Goal: Check status: Check status

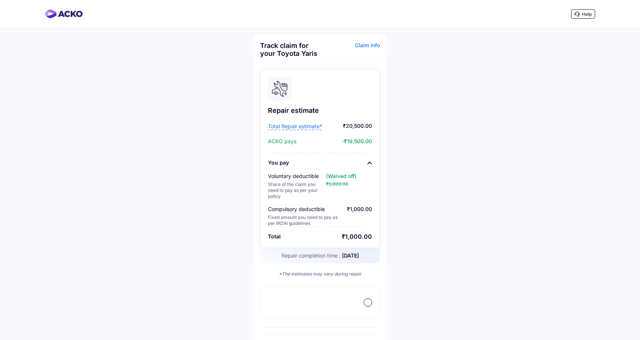
scroll to position [21, 0]
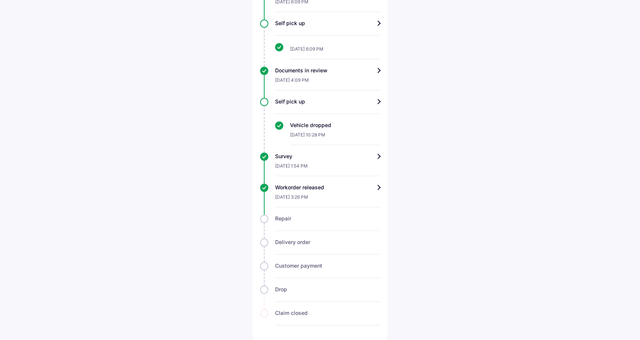
scroll to position [400, 0]
click at [334, 186] on div "Workorder released" at bounding box center [327, 186] width 105 height 7
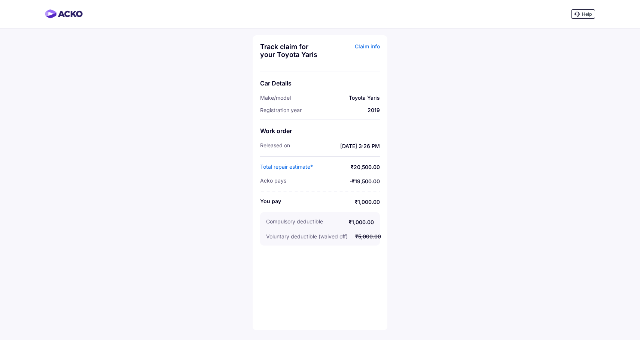
click at [440, 183] on div "Help Track claim for your Toyota Yaris Claim info Car Details Make/model Toyota…" at bounding box center [320, 170] width 640 height 340
click at [368, 45] on div "Claim info" at bounding box center [351, 53] width 58 height 21
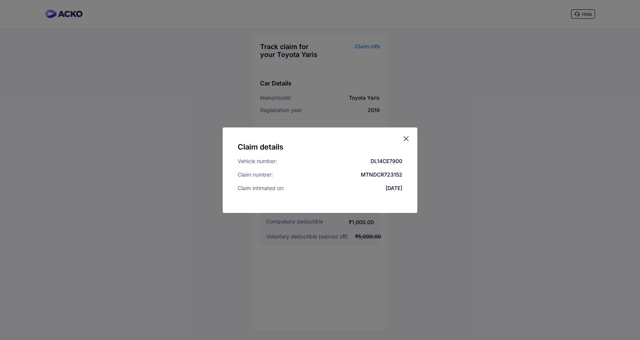
click at [406, 136] on icon at bounding box center [406, 138] width 7 height 7
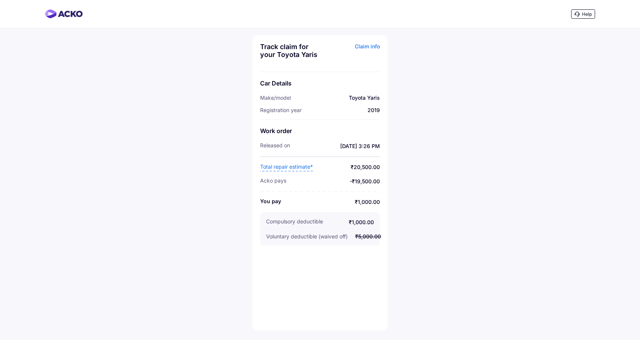
click at [581, 14] on div "Help" at bounding box center [583, 13] width 24 height 9
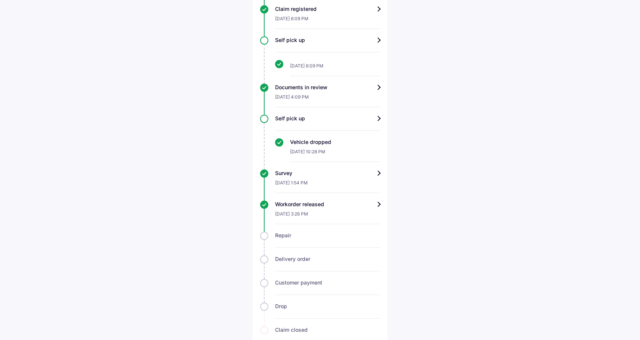
scroll to position [400, 0]
